Goal: Task Accomplishment & Management: Complete application form

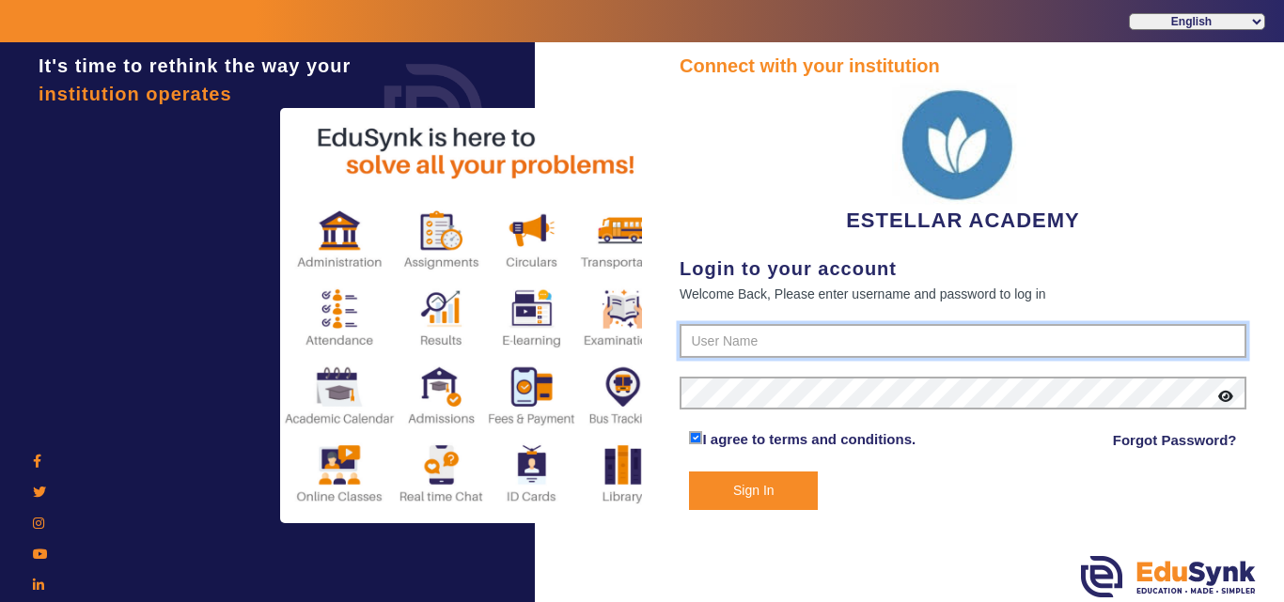
type input "7796657185"
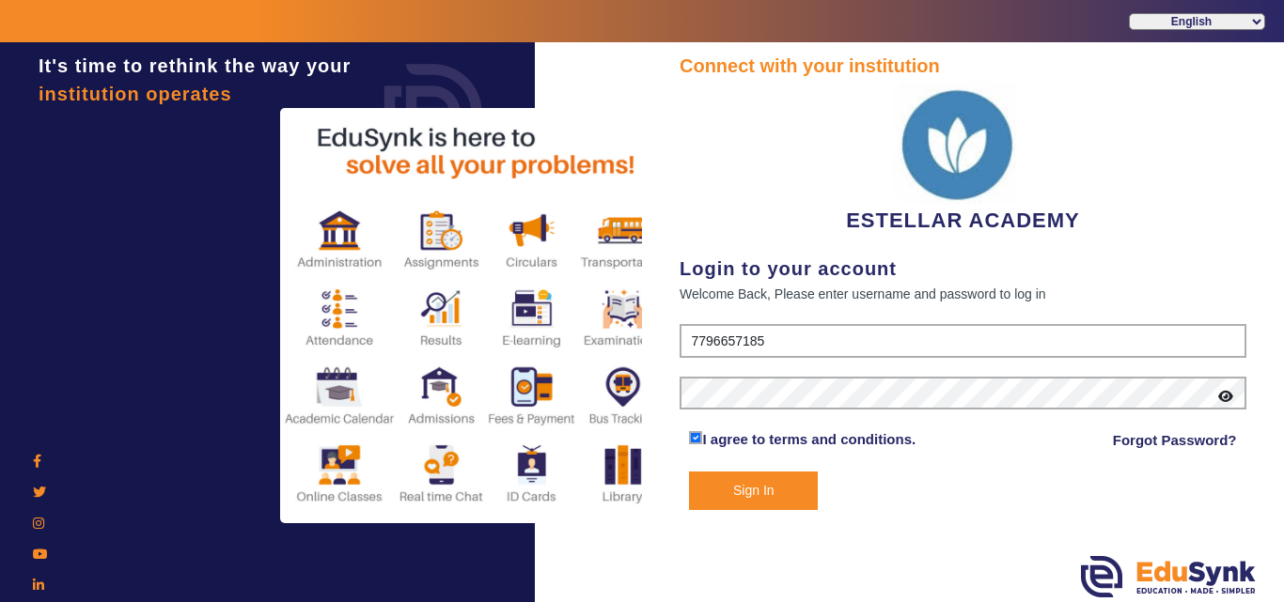
click at [798, 485] on button "Sign In" at bounding box center [753, 491] width 129 height 39
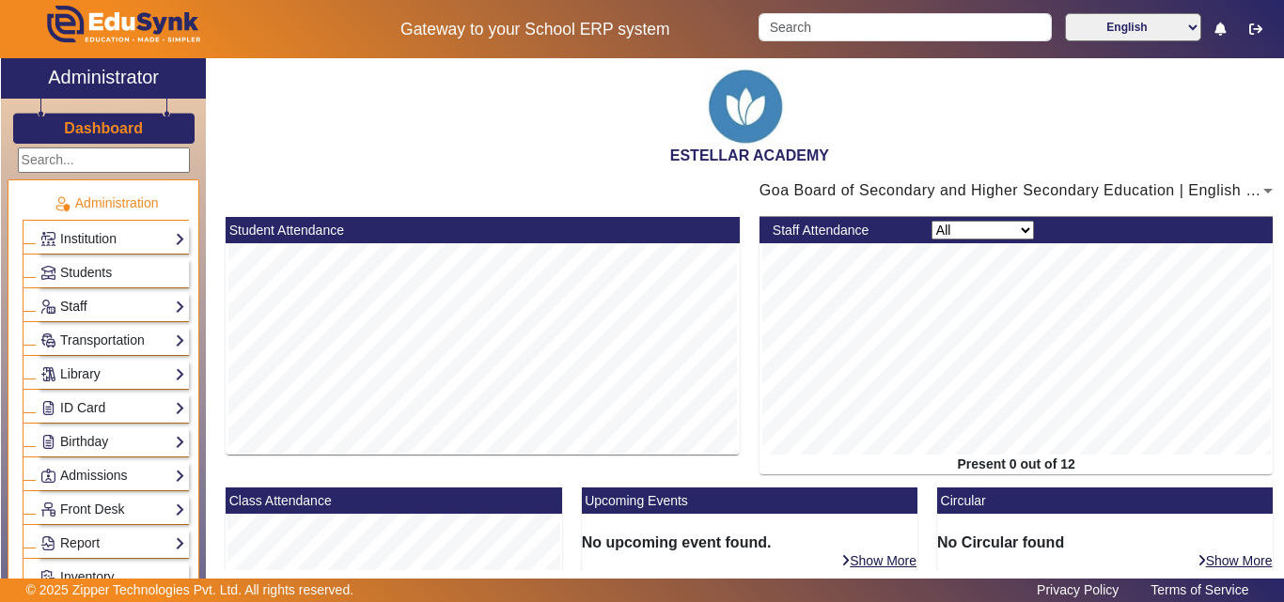
click at [102, 299] on link "Staff" at bounding box center [112, 307] width 145 height 22
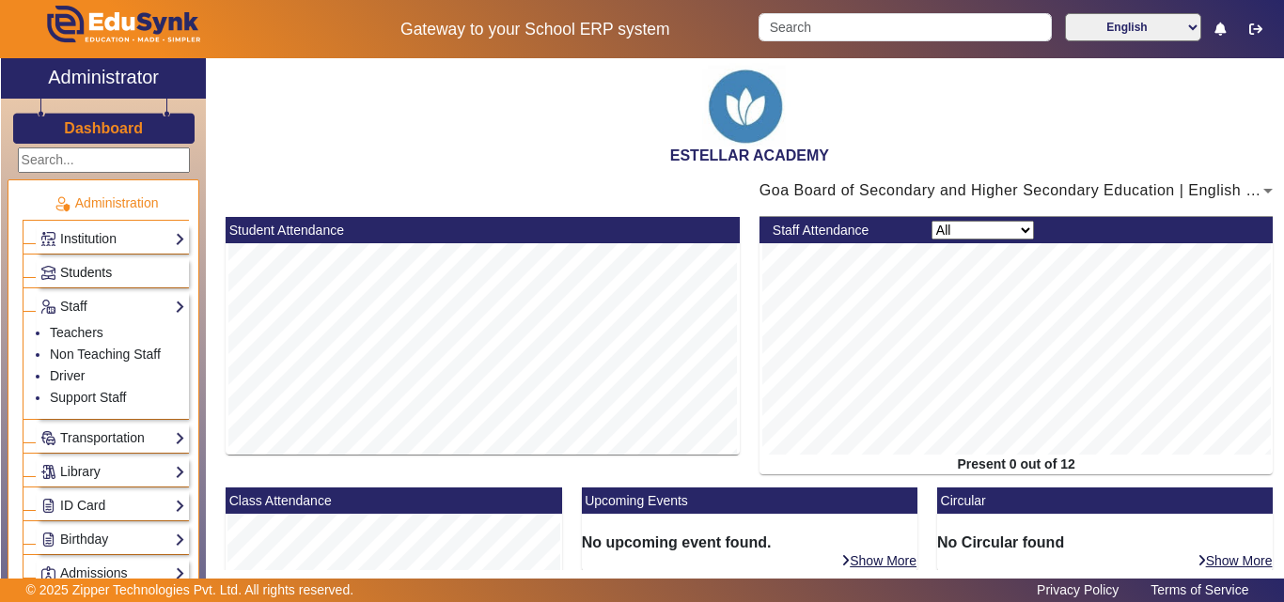
click at [88, 273] on span "Students" at bounding box center [86, 272] width 52 height 15
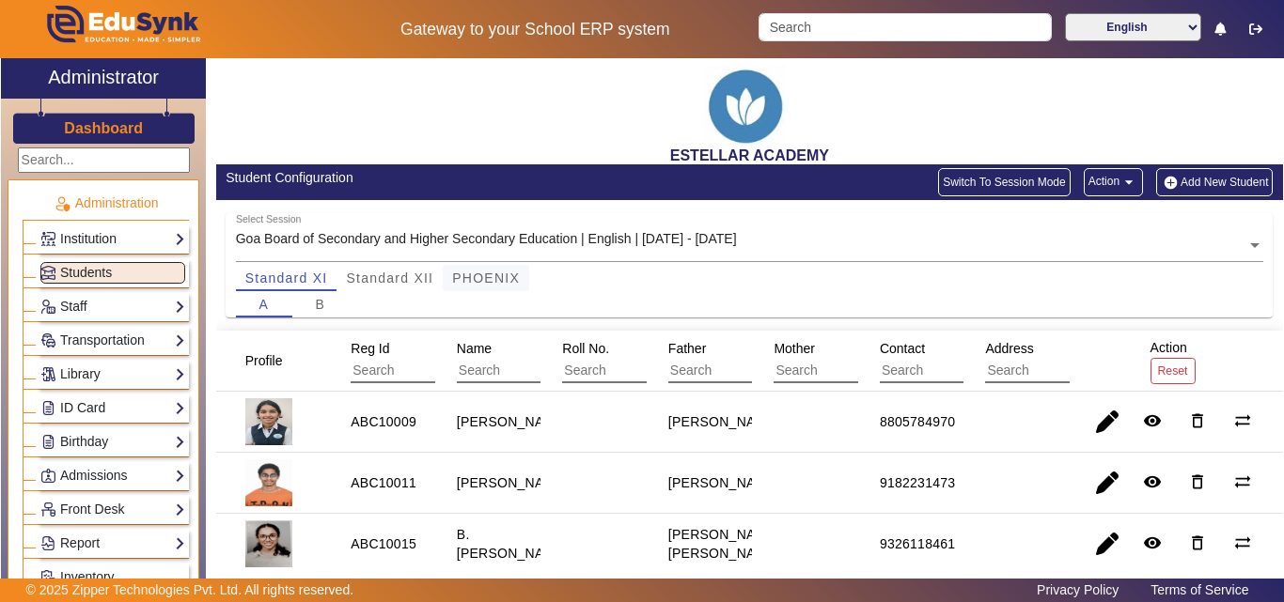
click at [498, 281] on span "PHOENIX" at bounding box center [486, 278] width 68 height 13
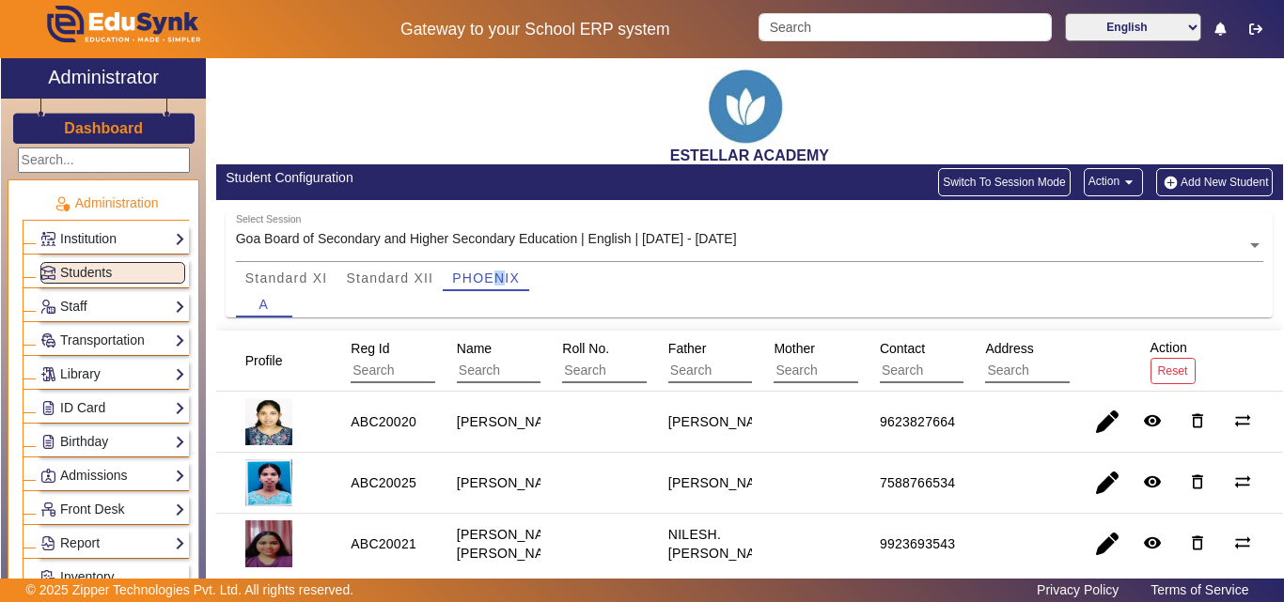
click at [1193, 173] on button "Add New Student" at bounding box center [1214, 182] width 117 height 28
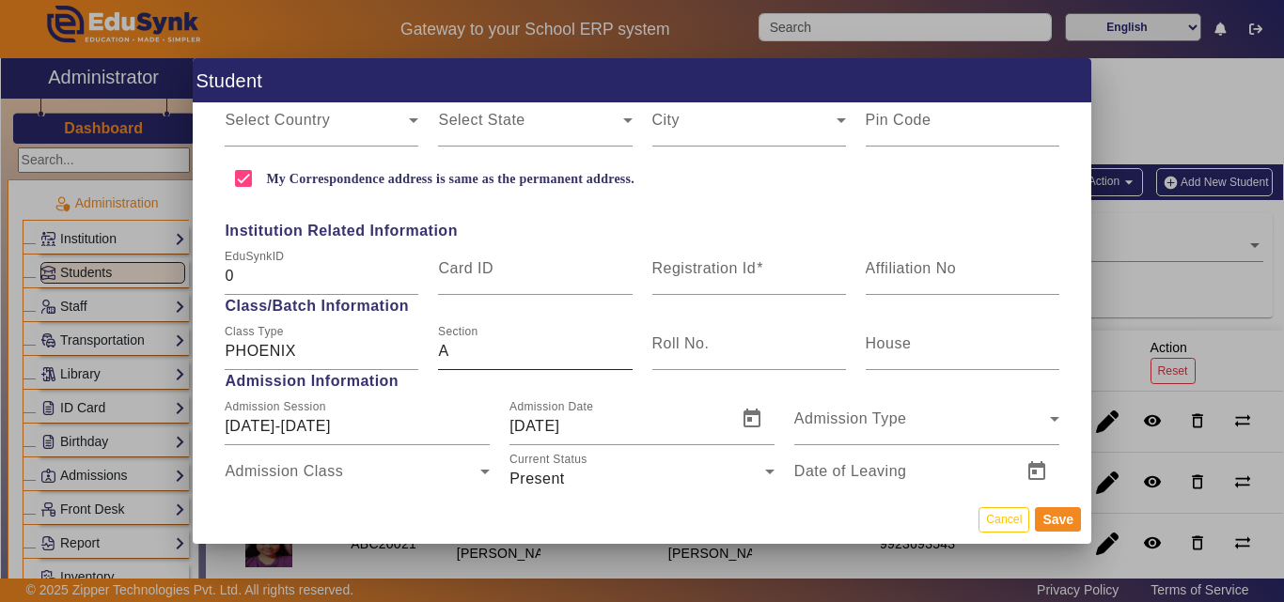
scroll to position [658, 0]
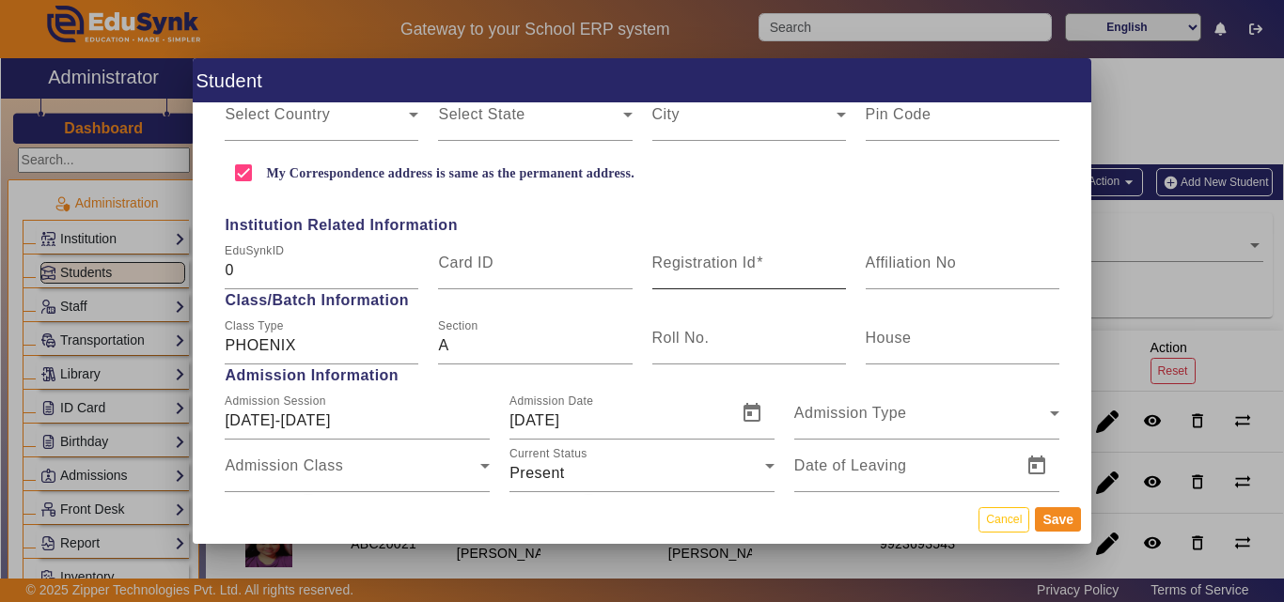
click at [721, 270] on mat-label "Registration Id" at bounding box center [704, 263] width 104 height 16
click at [721, 270] on input "Registration Id" at bounding box center [749, 270] width 194 height 23
paste input "ABC20003"
type input "ABC20003"
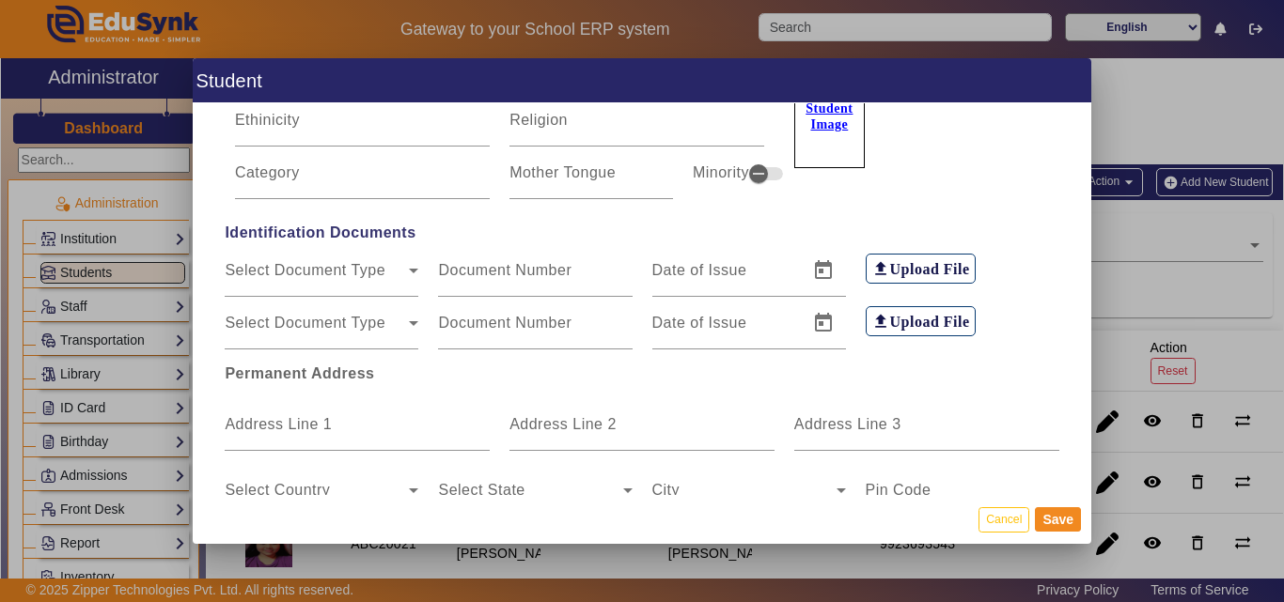
scroll to position [0, 0]
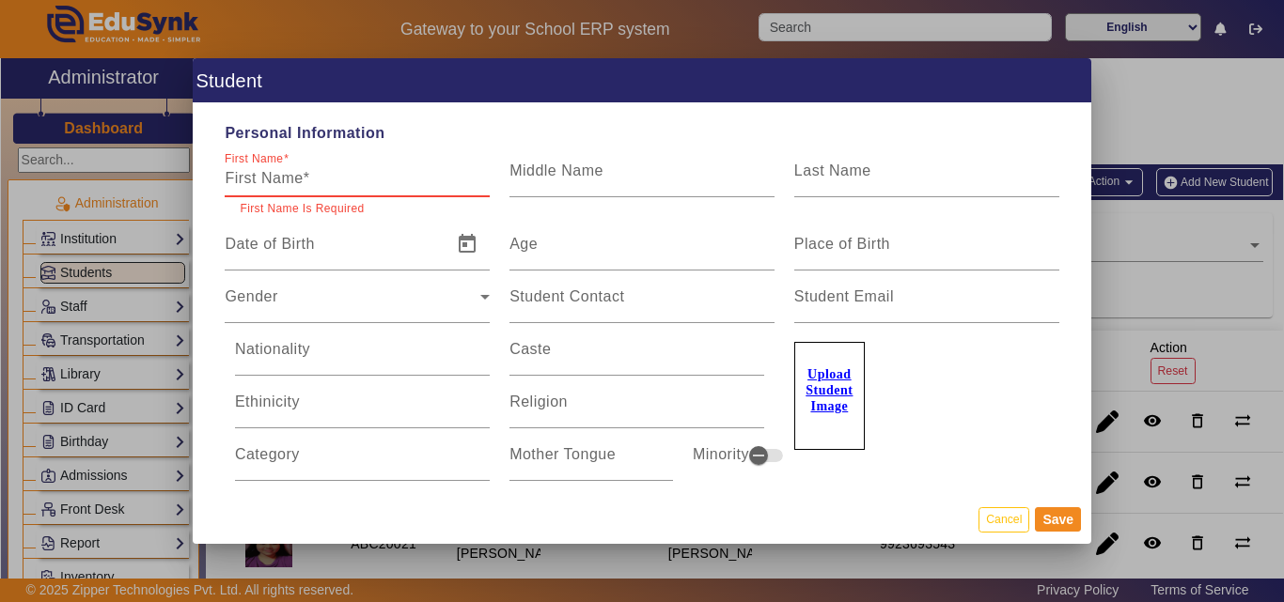
click at [248, 181] on input "First Name" at bounding box center [357, 178] width 265 height 23
paste input "[PERSON_NAME] [PERSON_NAME]"
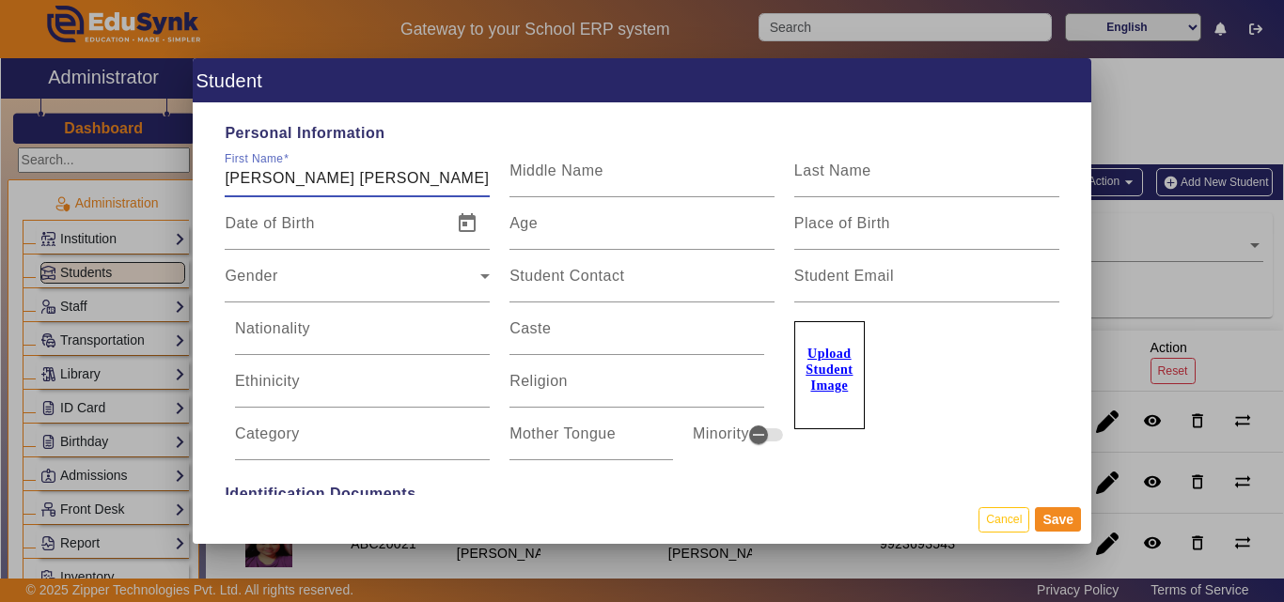
type input "[PERSON_NAME] [PERSON_NAME]"
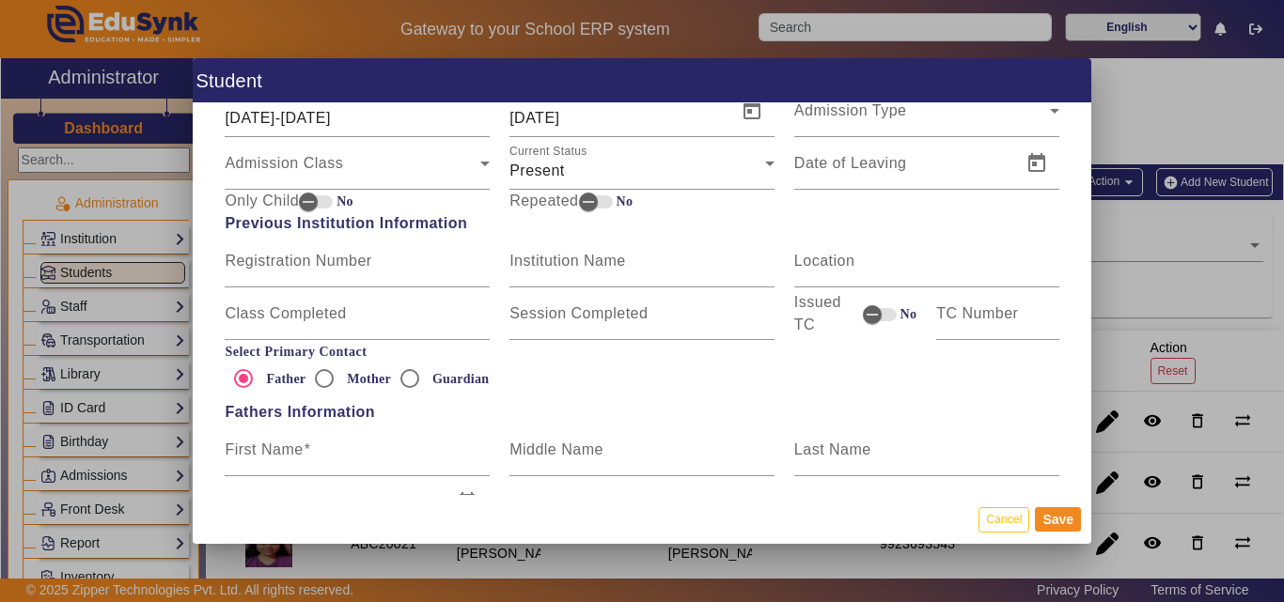
scroll to position [1128, 0]
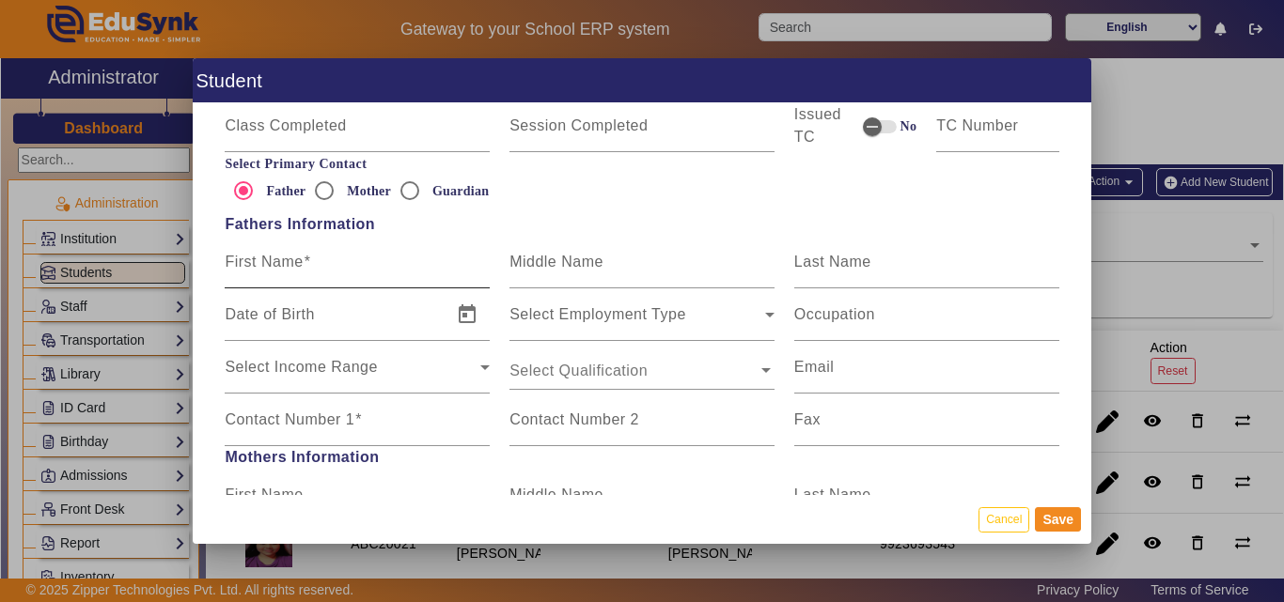
click at [335, 278] on input "First Name" at bounding box center [357, 269] width 265 height 23
paste input "[PERSON_NAME]"
type input "[PERSON_NAME]"
click at [329, 408] on div "Contact Number 1" at bounding box center [357, 420] width 265 height 53
paste input "9420768461"
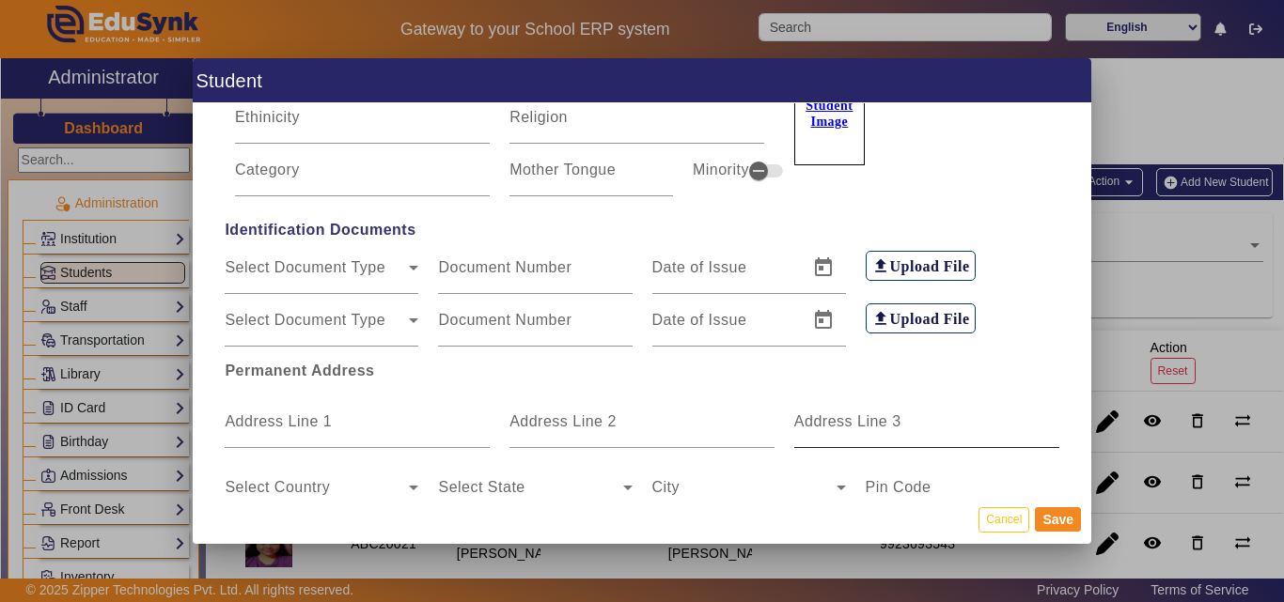
scroll to position [0, 0]
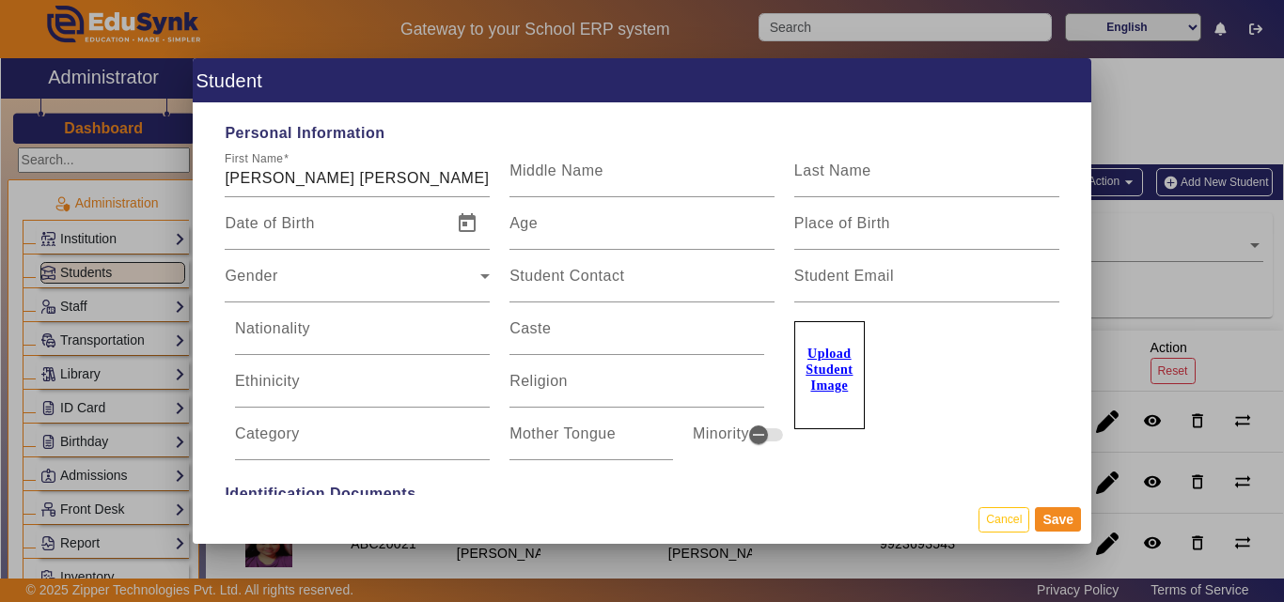
type input "9420768461"
click at [826, 382] on u "Upload Student Image" at bounding box center [828, 370] width 47 height 46
click at [0, 0] on input "Upload Student Image" at bounding box center [0, 0] width 0 height 0
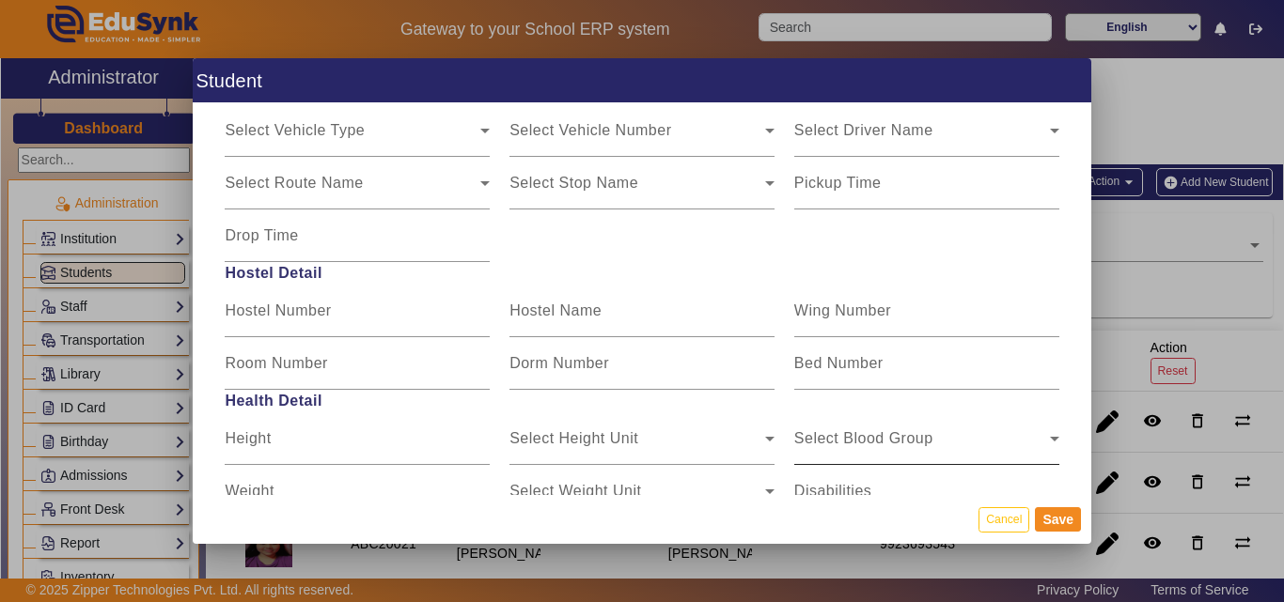
scroll to position [2255, 0]
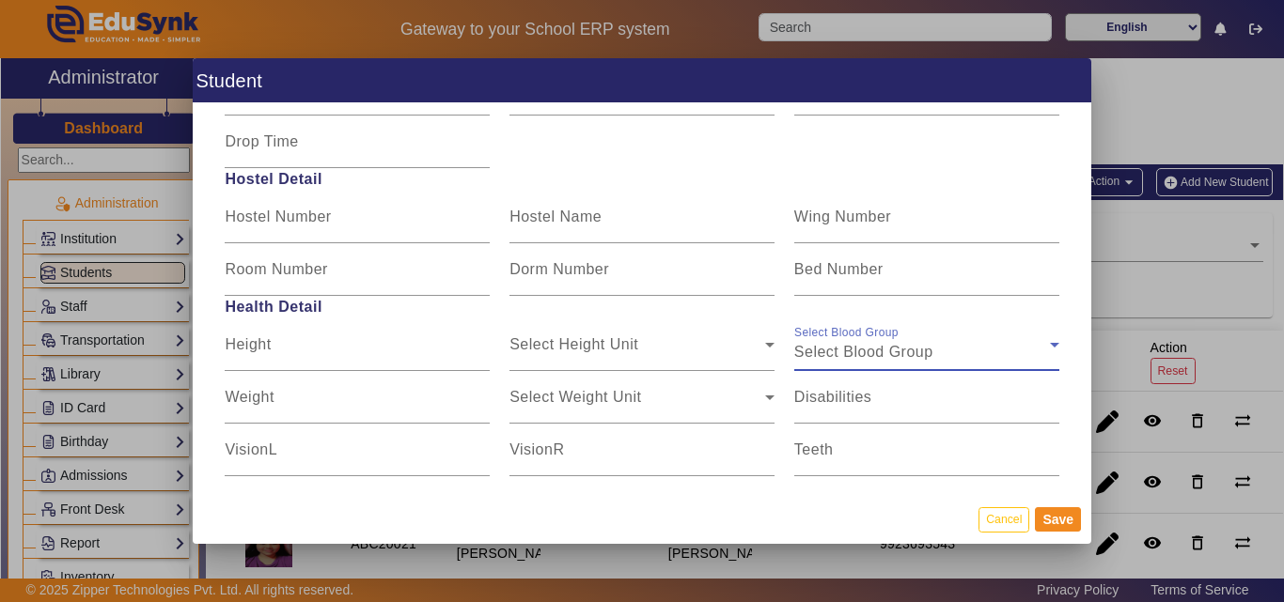
click at [875, 353] on span "Select Blood Group" at bounding box center [863, 352] width 139 height 16
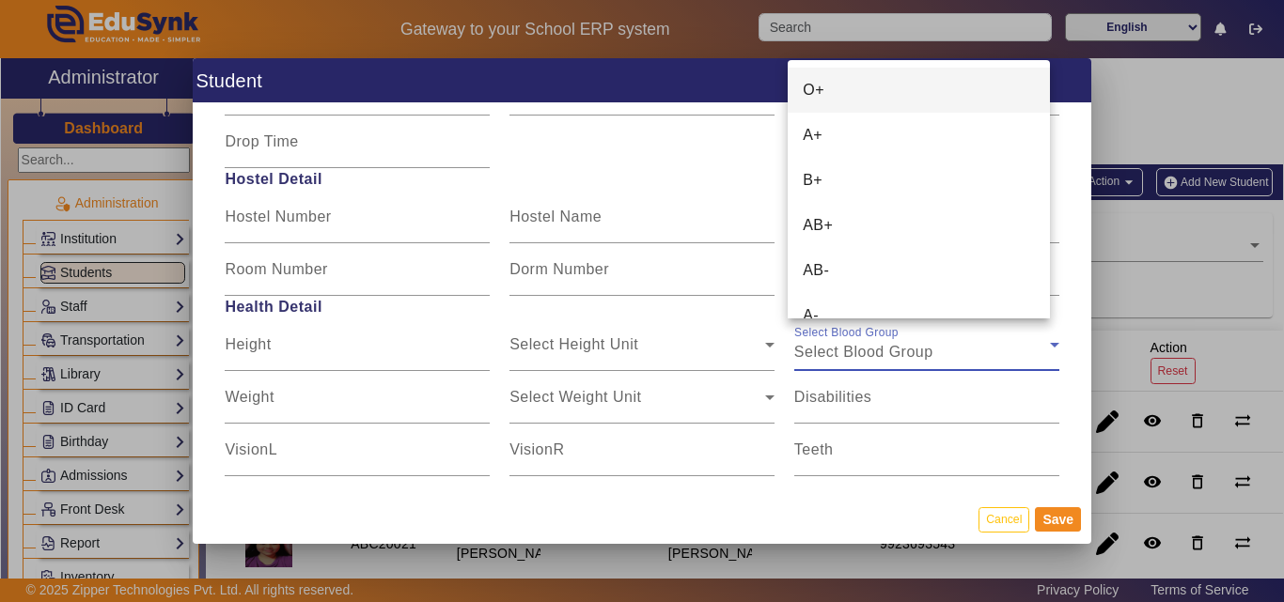
click at [867, 92] on mat-option "O+" at bounding box center [917, 90] width 261 height 45
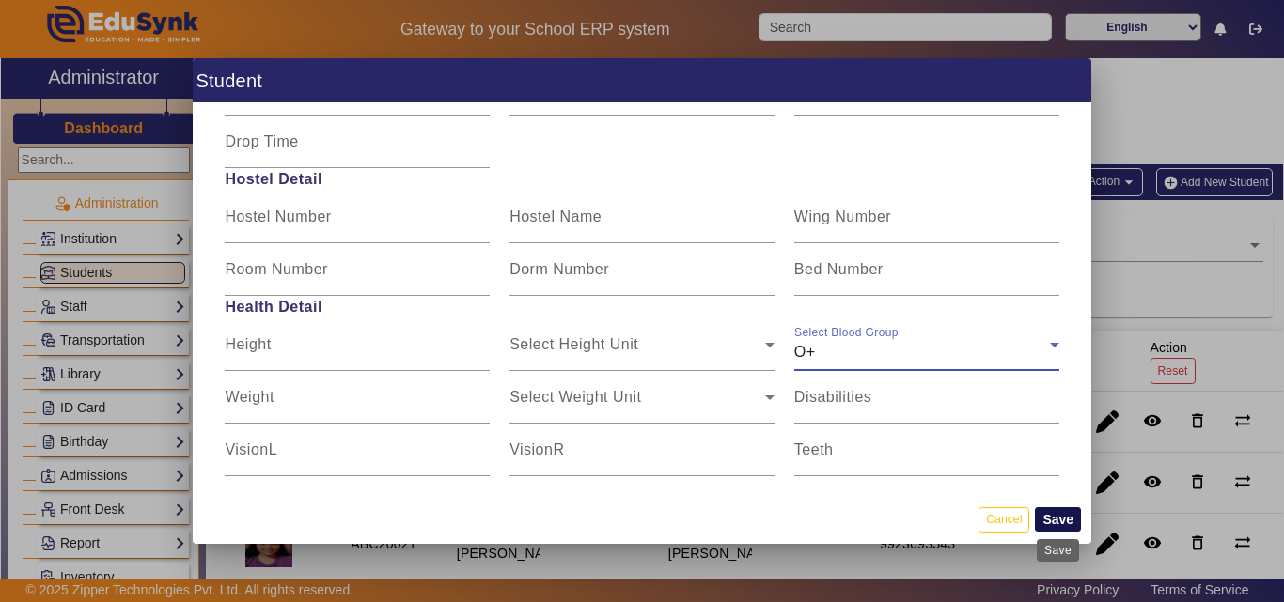
click at [1061, 519] on button "Save" at bounding box center [1058, 519] width 46 height 24
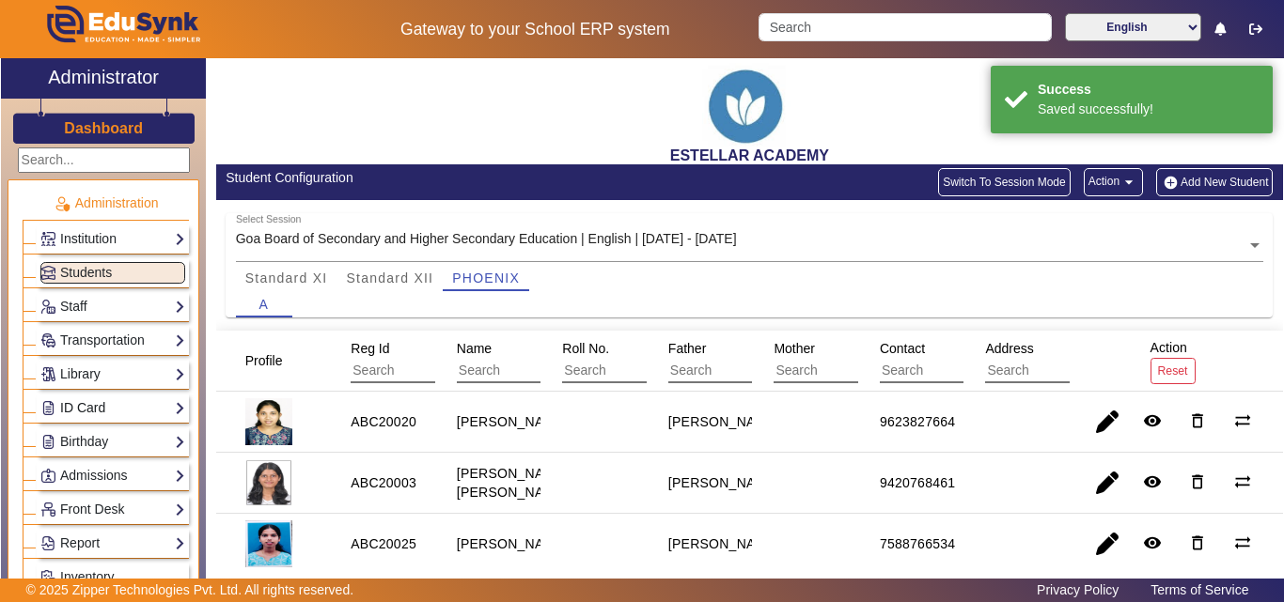
click at [108, 415] on link "ID Card" at bounding box center [112, 408] width 145 height 22
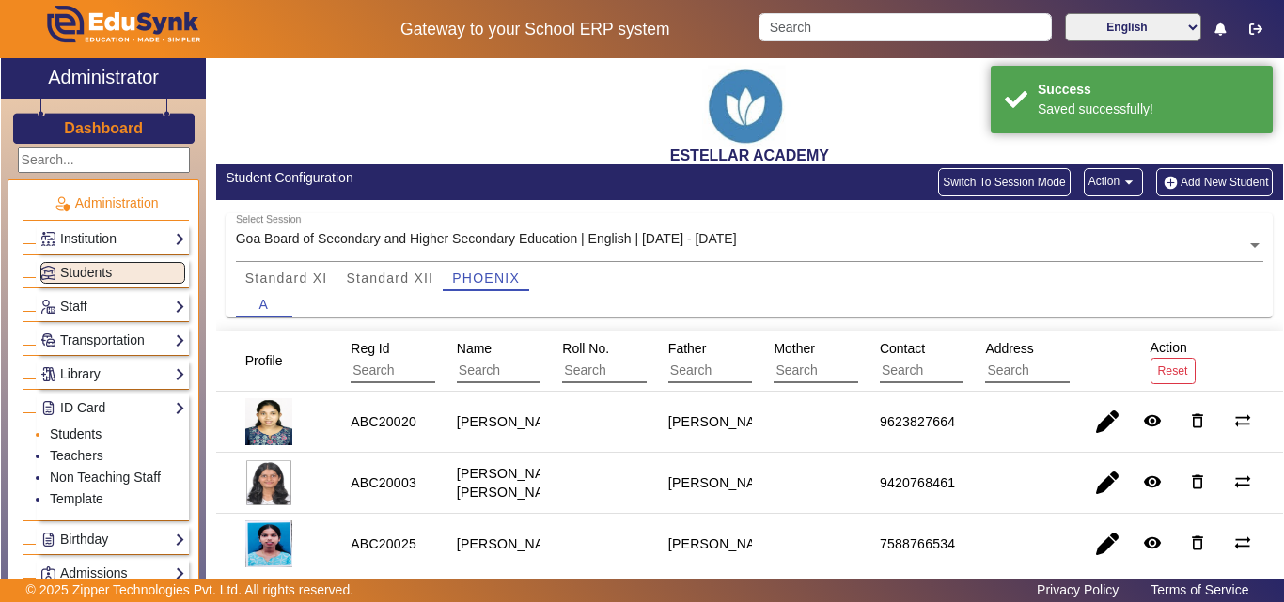
click at [88, 437] on link "Students" at bounding box center [76, 434] width 52 height 15
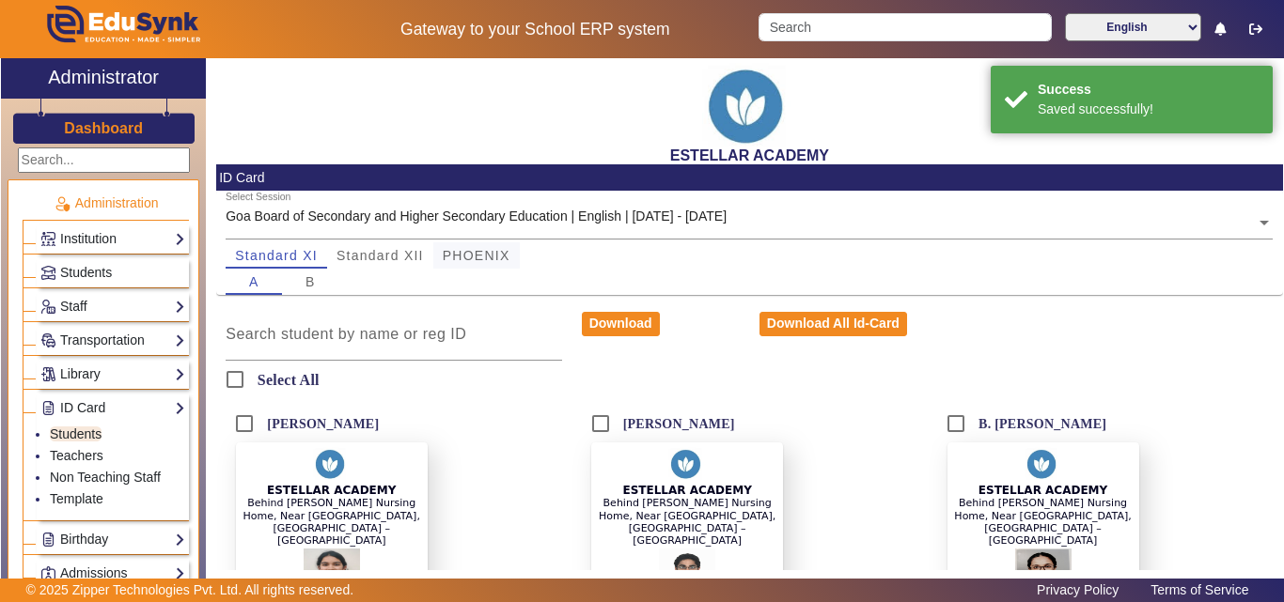
click at [473, 254] on span "PHOENIX" at bounding box center [477, 255] width 68 height 13
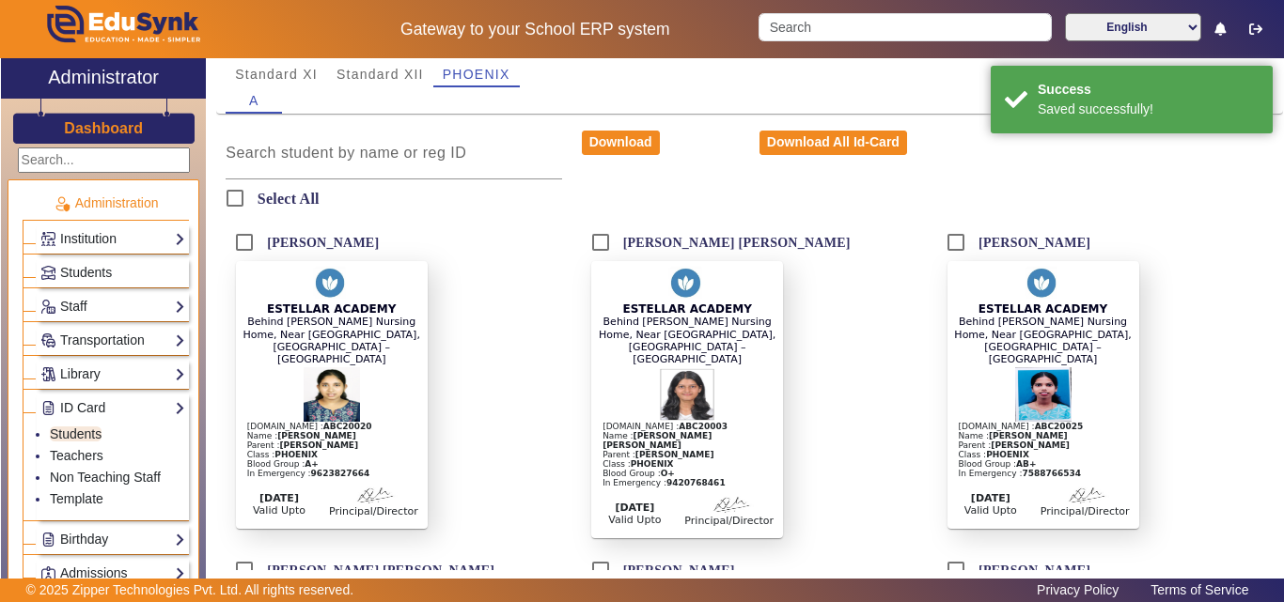
scroll to position [282, 0]
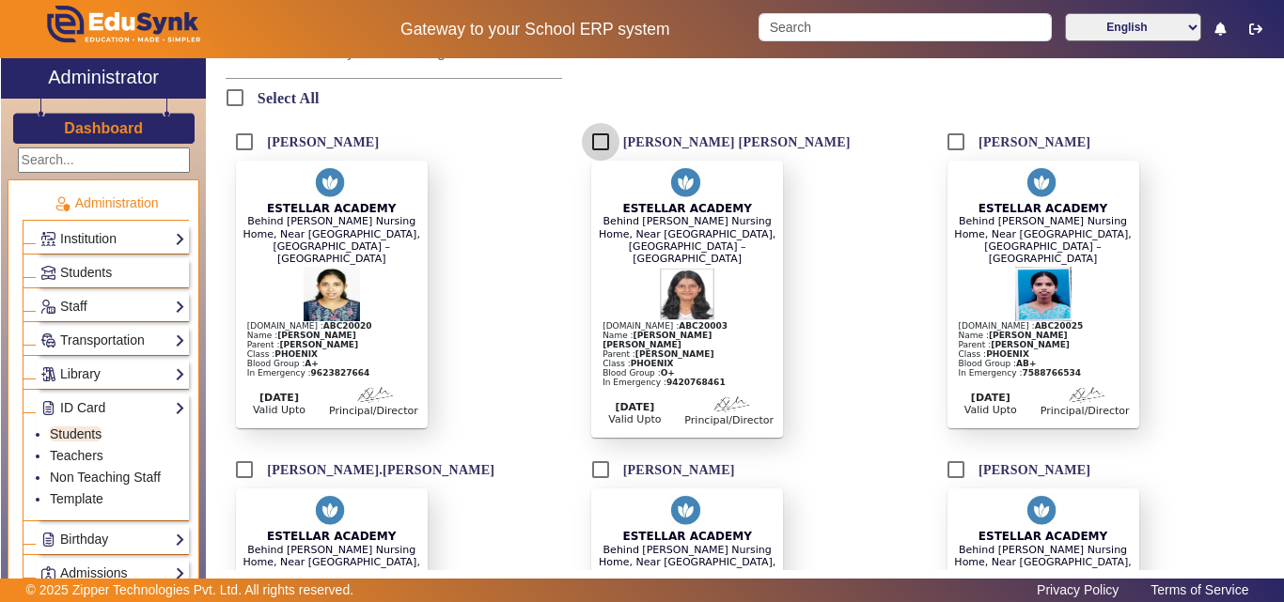
click at [597, 137] on input "[PERSON_NAME] [PERSON_NAME]" at bounding box center [601, 142] width 38 height 38
checkbox input "true"
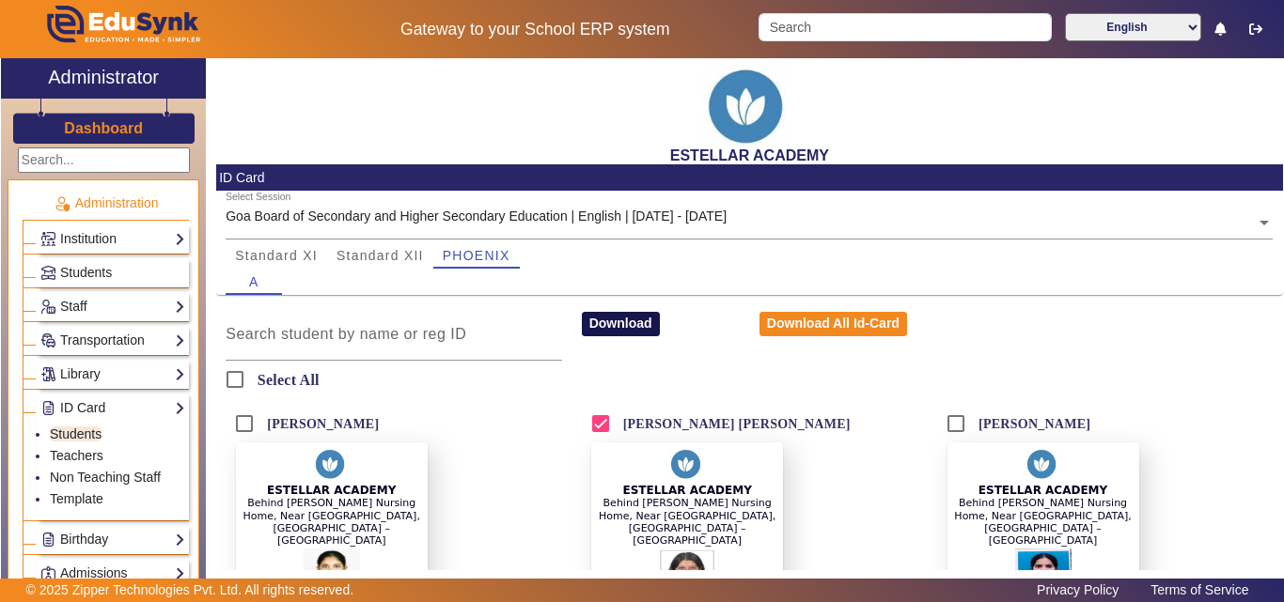
click at [596, 331] on button "Download" at bounding box center [621, 324] width 78 height 24
